Goal: Task Accomplishment & Management: Manage account settings

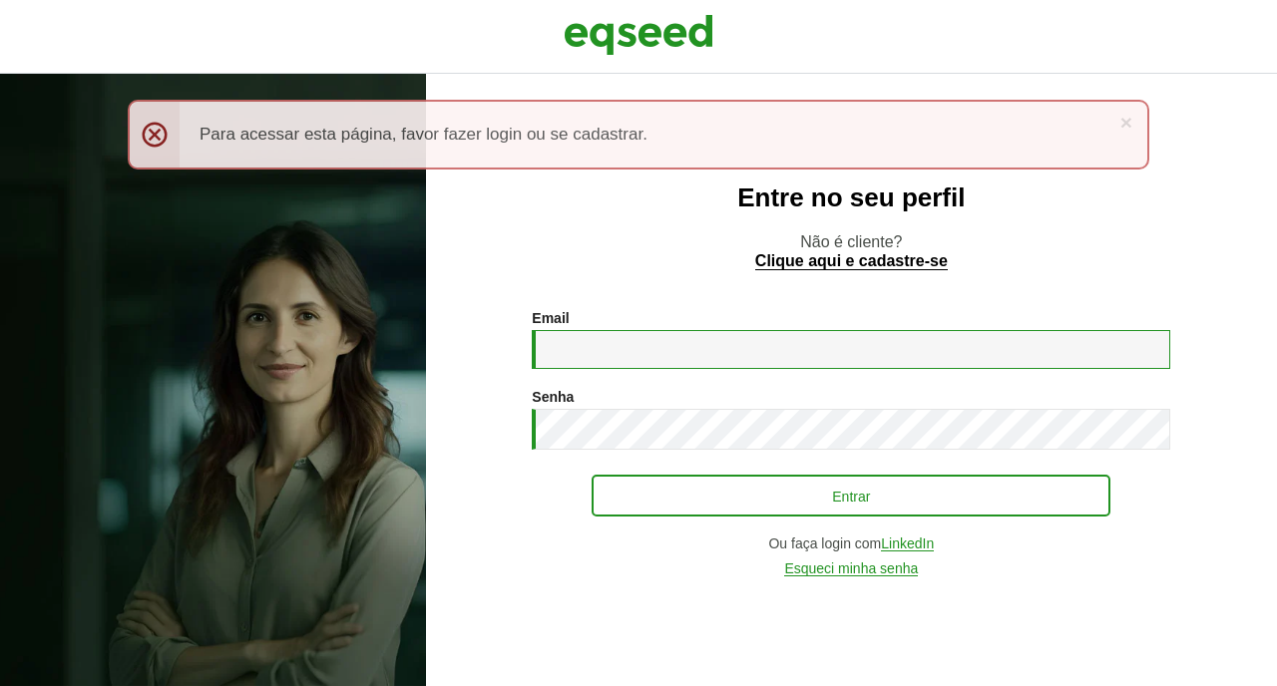
type input "**********"
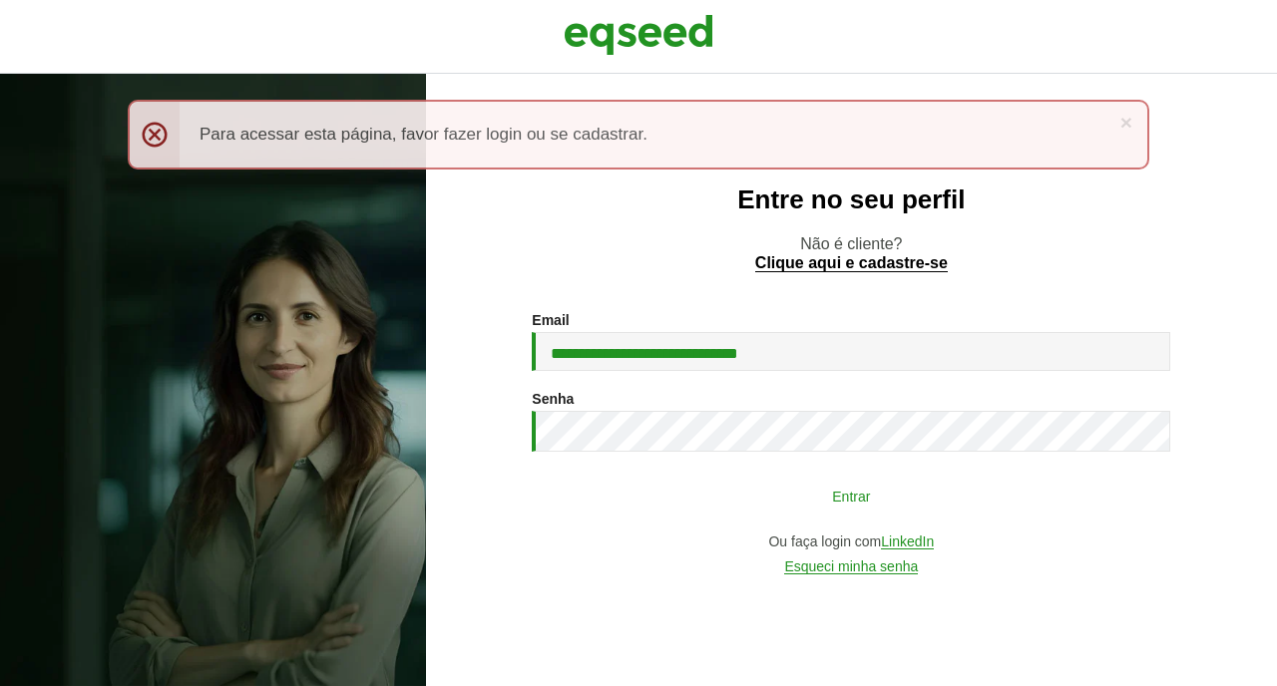
click at [856, 491] on button "Entrar" at bounding box center [851, 496] width 519 height 38
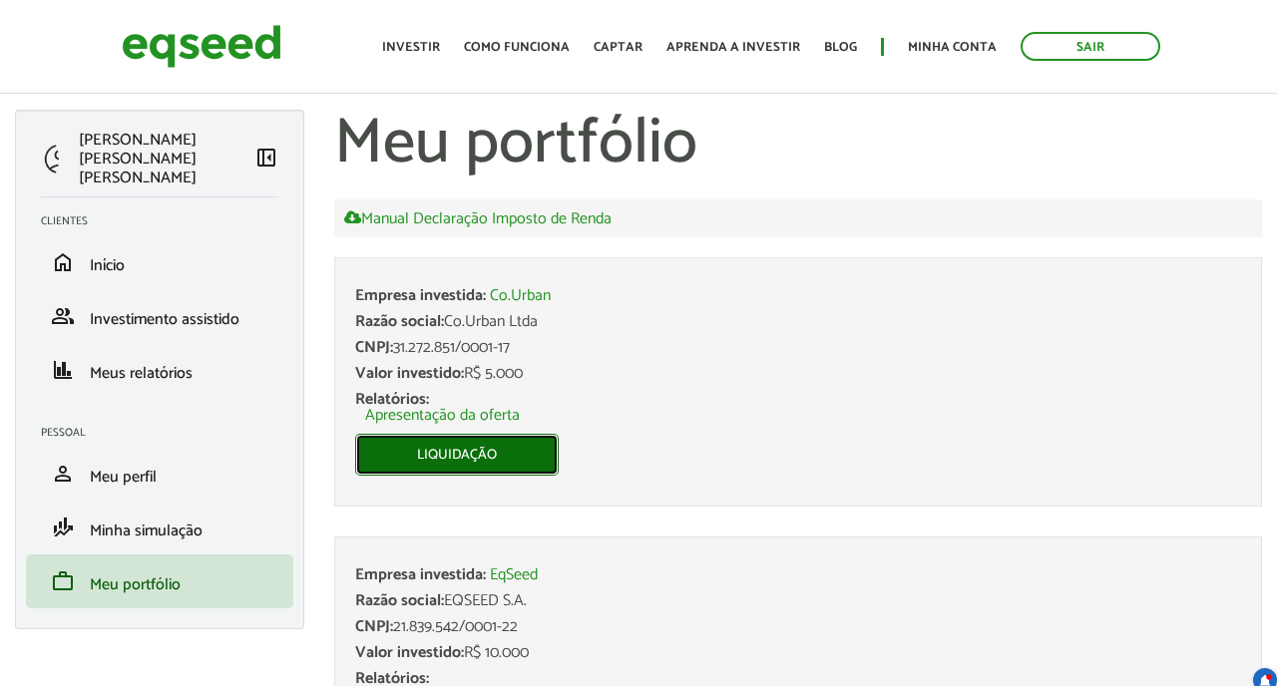
click at [493, 453] on link "Liquidação" at bounding box center [457, 455] width 204 height 42
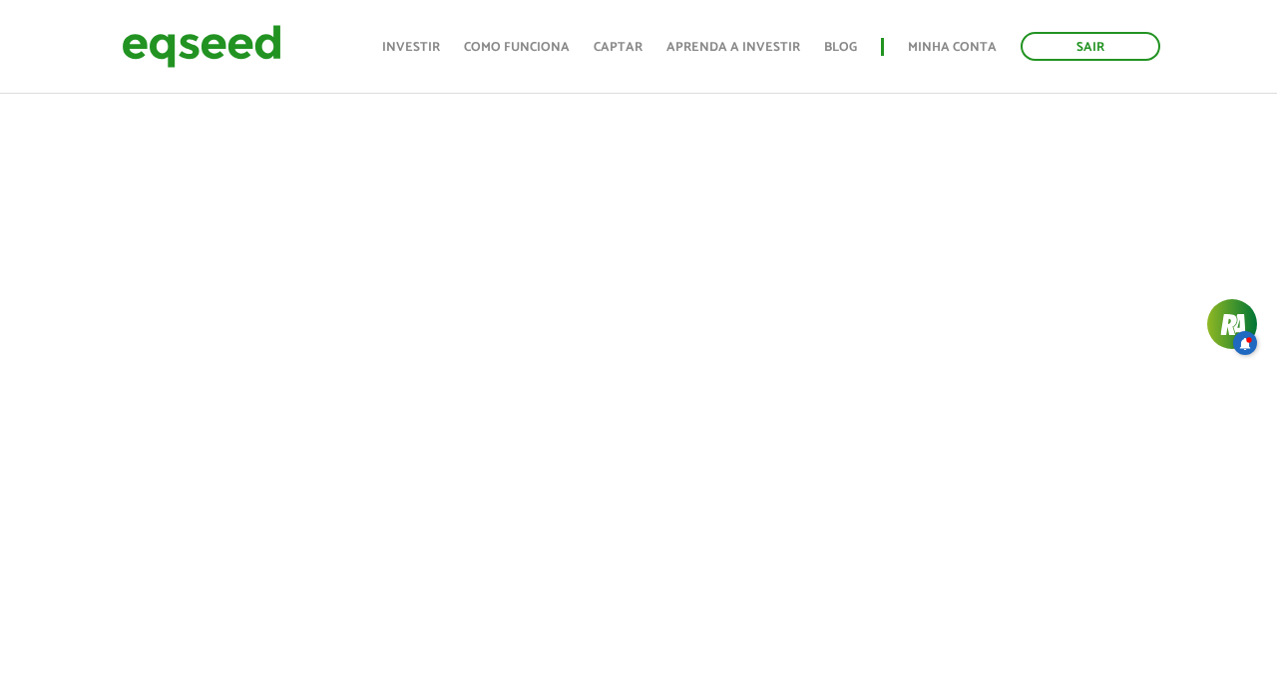
scroll to position [914, 0]
